Goal: Information Seeking & Learning: Find contact information

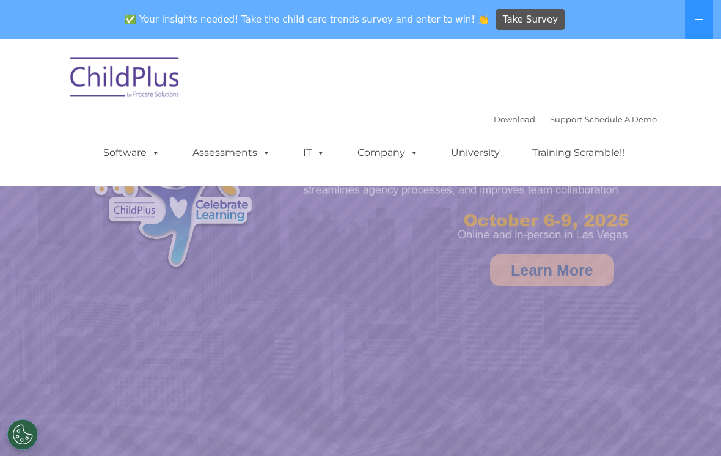
select select "MEDIUM"
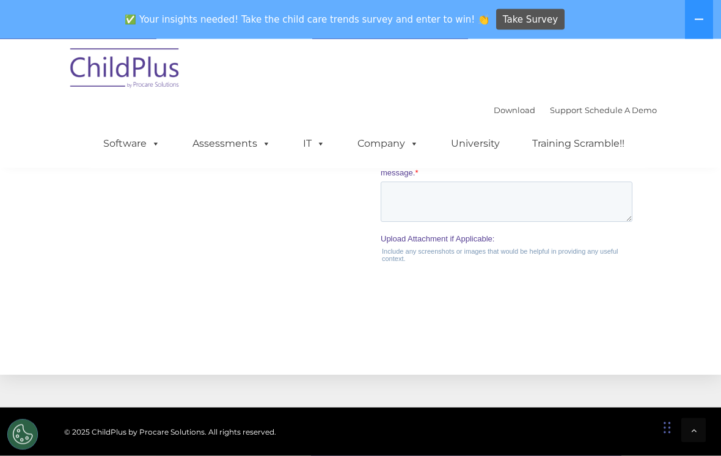
click at [698, 18] on icon at bounding box center [699, 20] width 10 height 10
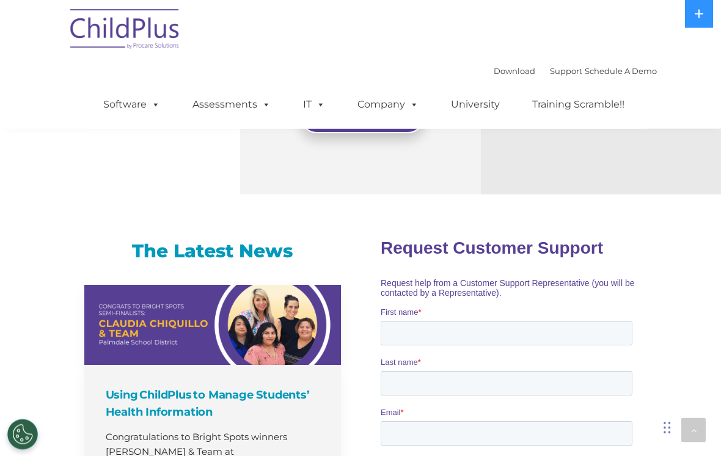
scroll to position [886, 0]
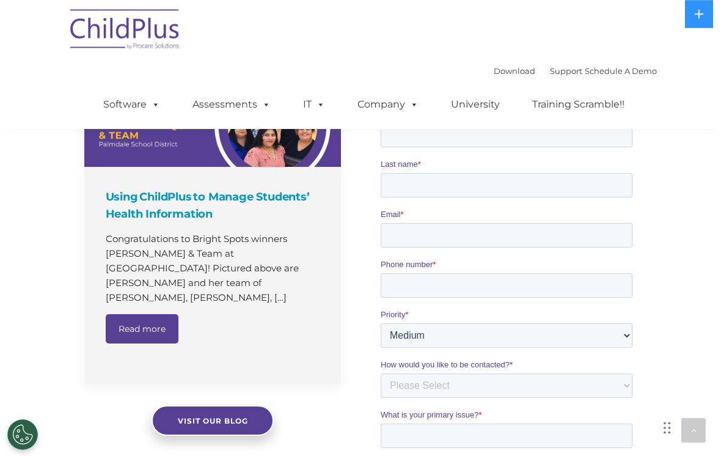
click at [389, 96] on link "Company" at bounding box center [388, 104] width 86 height 24
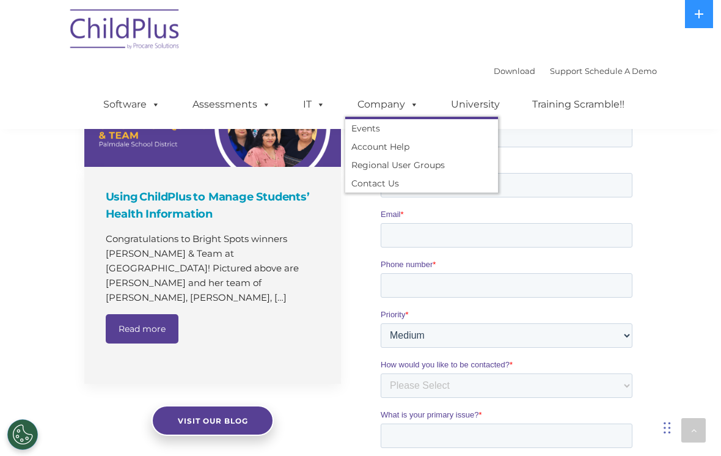
click at [410, 145] on link "Account Help" at bounding box center [421, 146] width 153 height 18
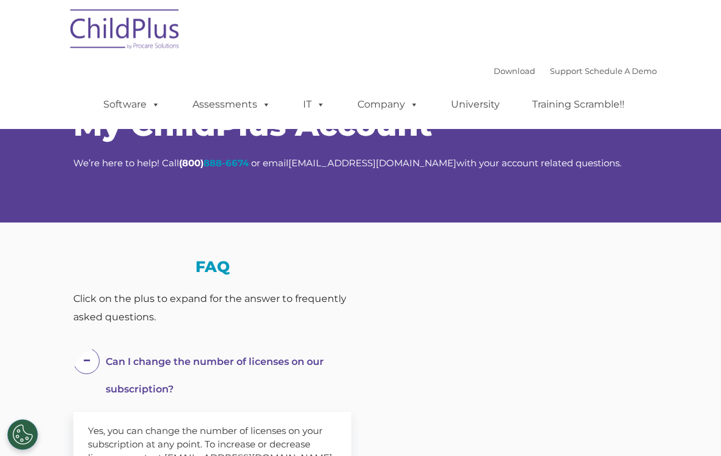
select select "MEDIUM"
